Goal: Task Accomplishment & Management: Complete application form

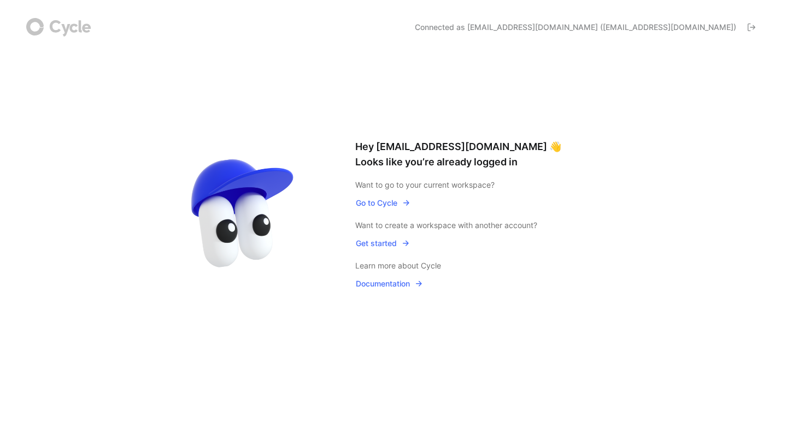
click at [380, 209] on span "Go to Cycle" at bounding box center [383, 203] width 55 height 13
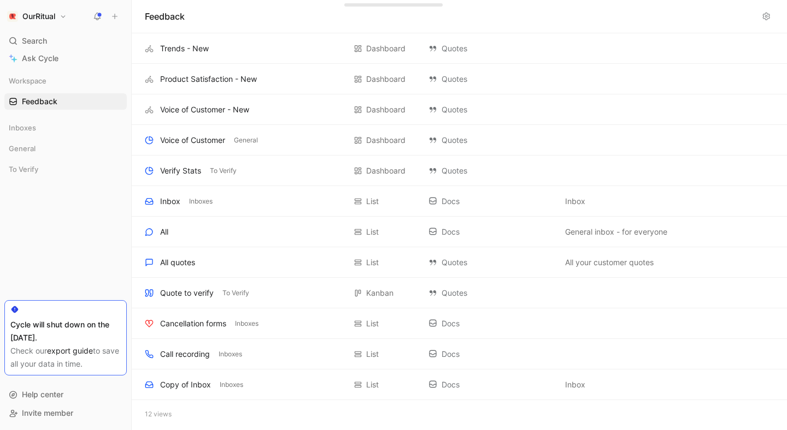
click at [69, 18] on button "OurRitual" at bounding box center [36, 16] width 65 height 15
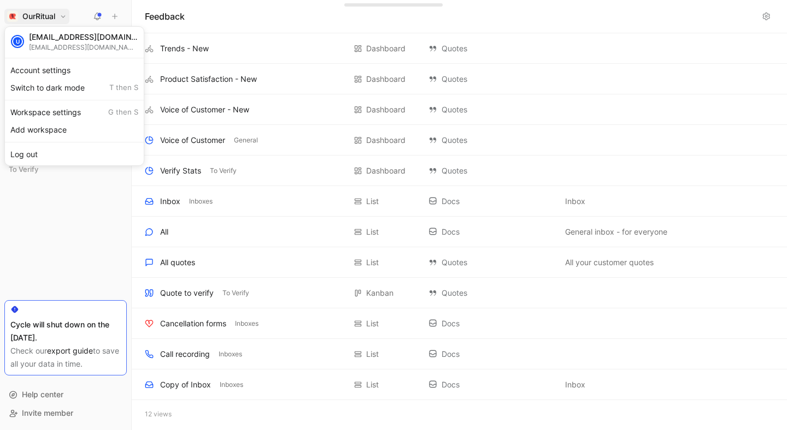
click at [131, 40] on div "[EMAIL_ADDRESS][DOMAIN_NAME] UXR General" at bounding box center [83, 37] width 109 height 10
click at [70, 23] on div at bounding box center [393, 215] width 787 height 430
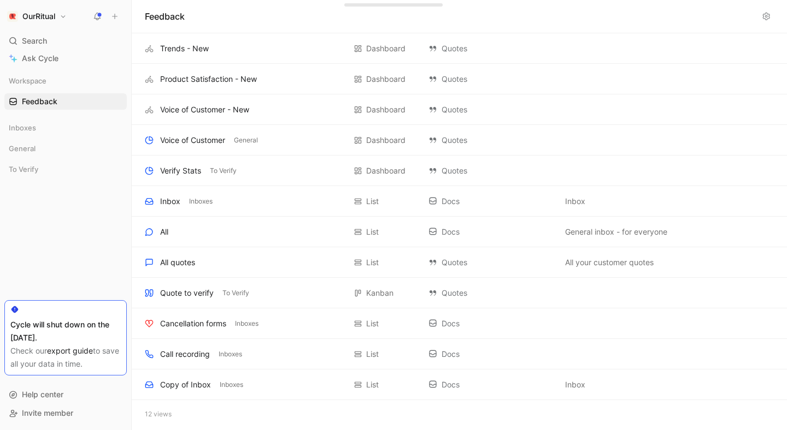
click at [67, 20] on button "OurRitual" at bounding box center [36, 16] width 65 height 15
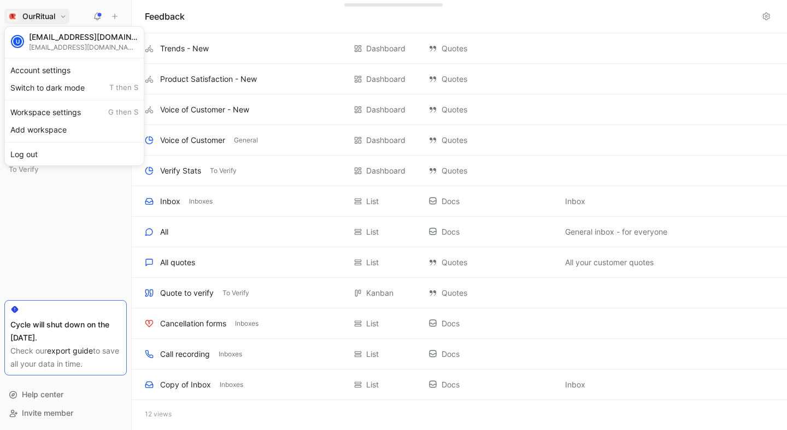
click at [38, 211] on div at bounding box center [393, 215] width 787 height 430
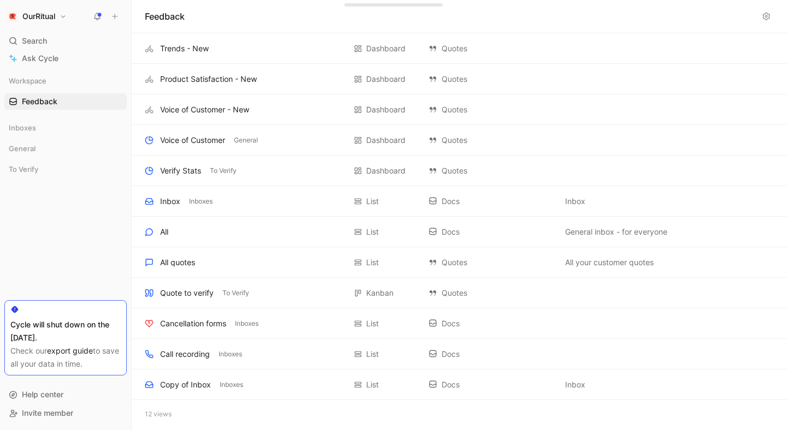
click at [67, 16] on button "OurRitual" at bounding box center [36, 16] width 65 height 15
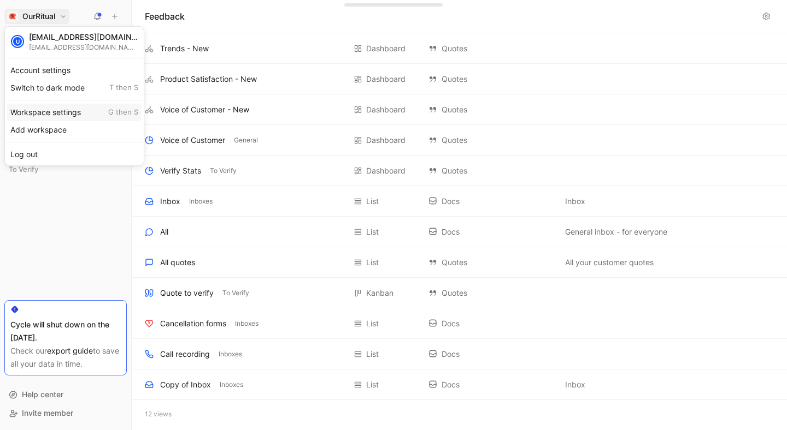
click at [63, 115] on div "Workspace settings G then S" at bounding box center [74, 112] width 134 height 17
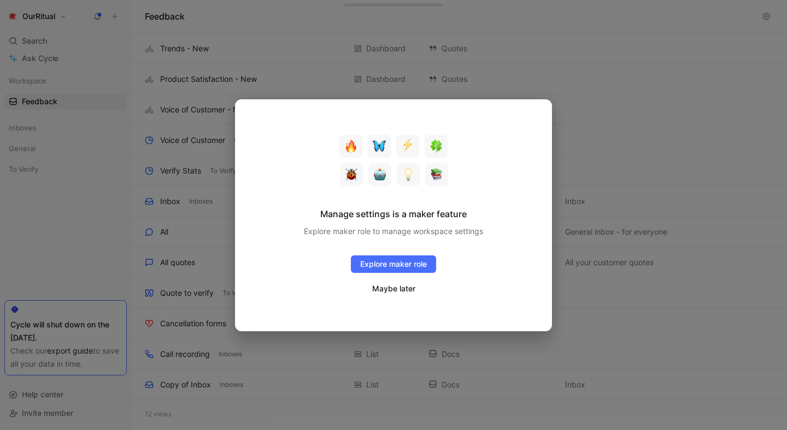
click at [387, 289] on button "Maybe later" at bounding box center [393, 289] width 44 height 14
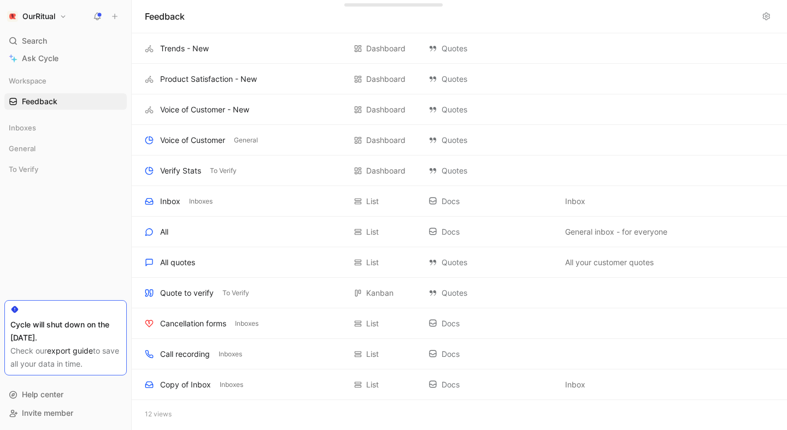
click at [87, 352] on link "export guide" at bounding box center [70, 350] width 46 height 9
click at [64, 21] on button "OurRitual" at bounding box center [36, 16] width 65 height 15
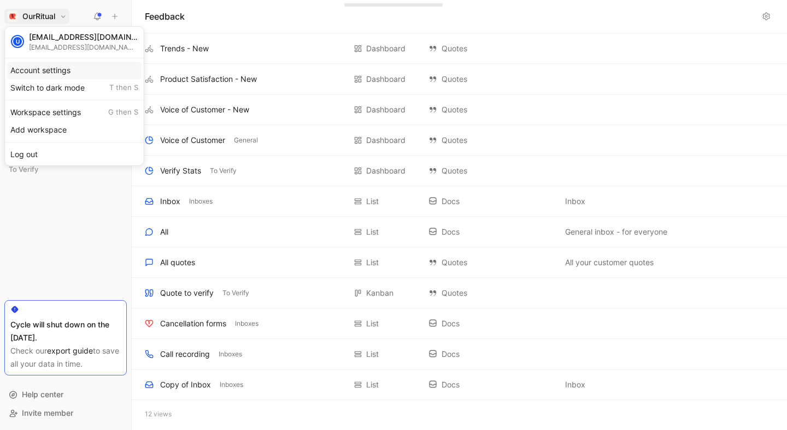
click at [41, 67] on div "Account settings" at bounding box center [74, 70] width 134 height 17
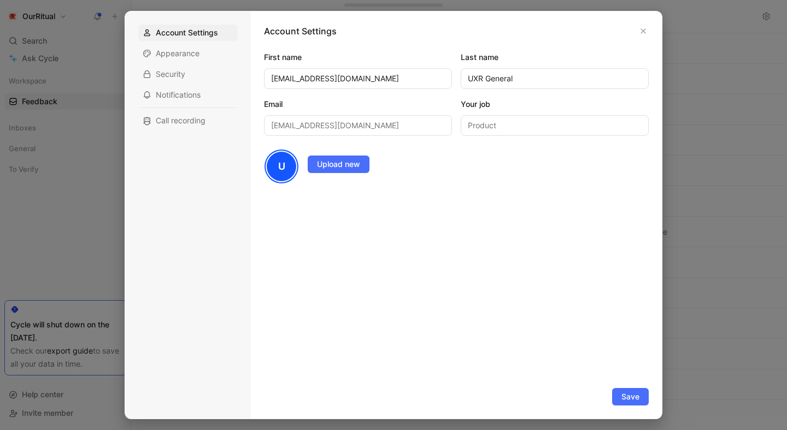
click at [104, 82] on div at bounding box center [393, 215] width 787 height 430
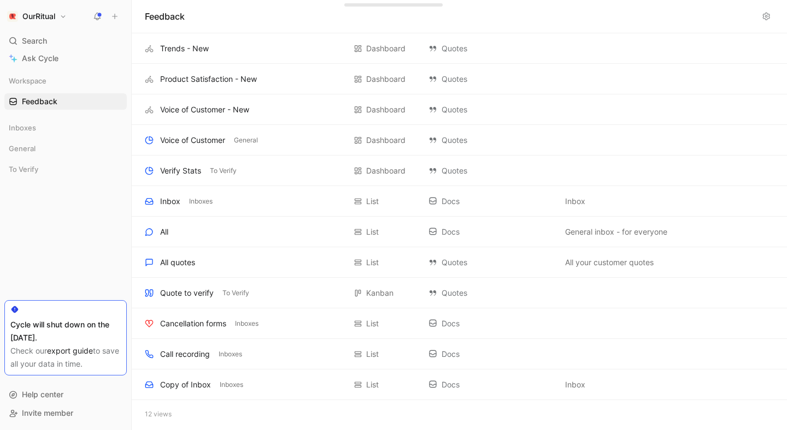
click at [60, 16] on button "OurRitual" at bounding box center [36, 16] width 65 height 15
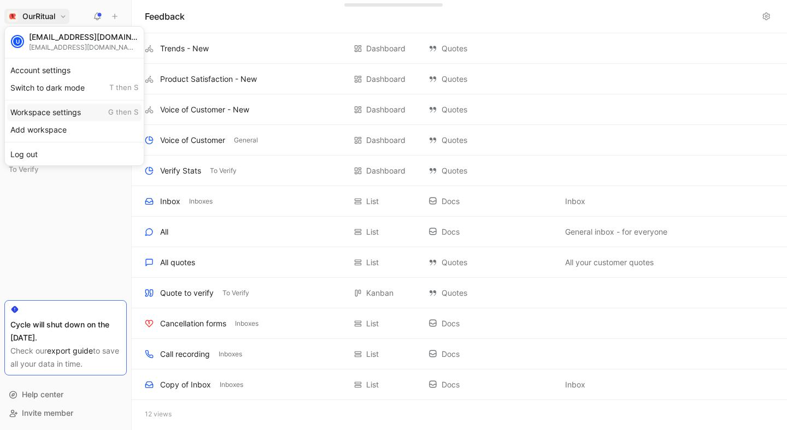
click at [39, 114] on div "Workspace settings G then S" at bounding box center [74, 112] width 134 height 17
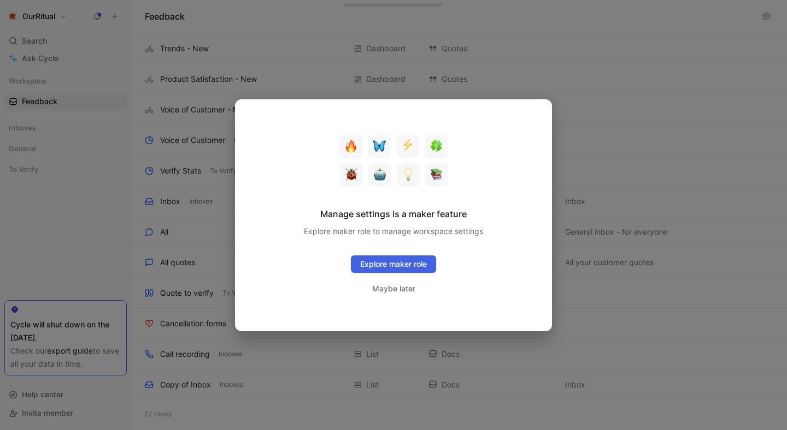
click at [373, 263] on link "Explore maker role" at bounding box center [393, 264] width 85 height 17
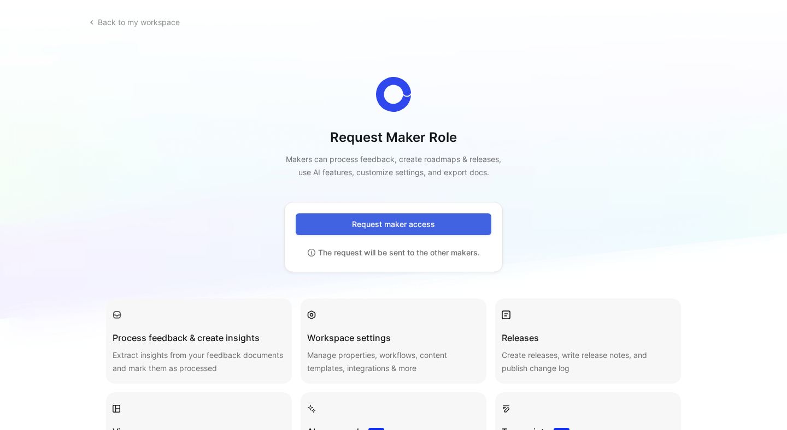
click at [390, 221] on span "Request maker access" at bounding box center [393, 224] width 168 height 13
